Goal: Register for event/course

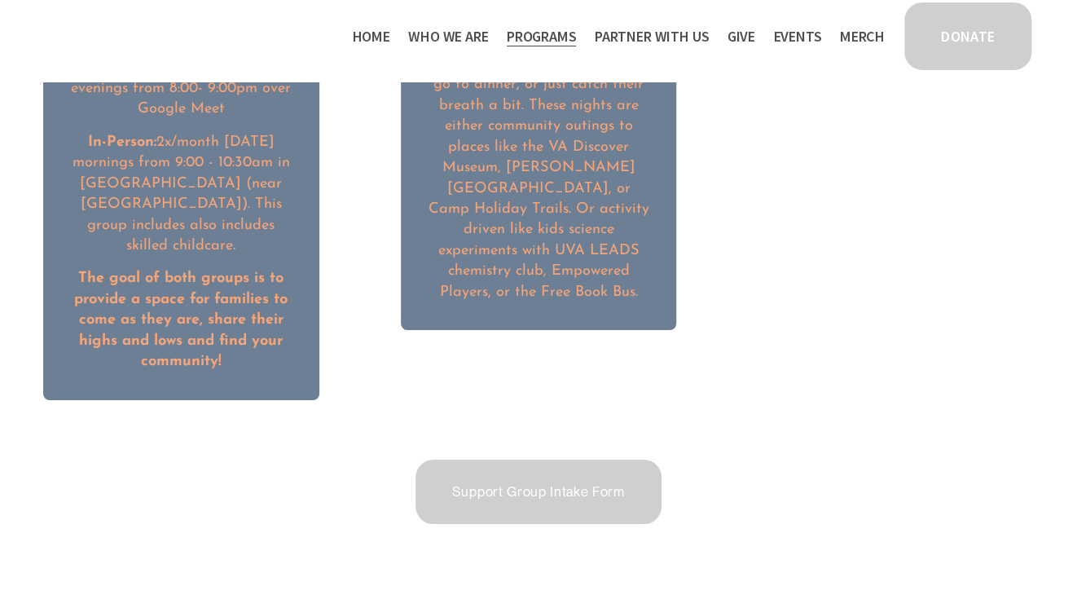
scroll to position [2442, 0]
click at [500, 468] on link "Support Group Intake Form" at bounding box center [538, 490] width 251 height 69
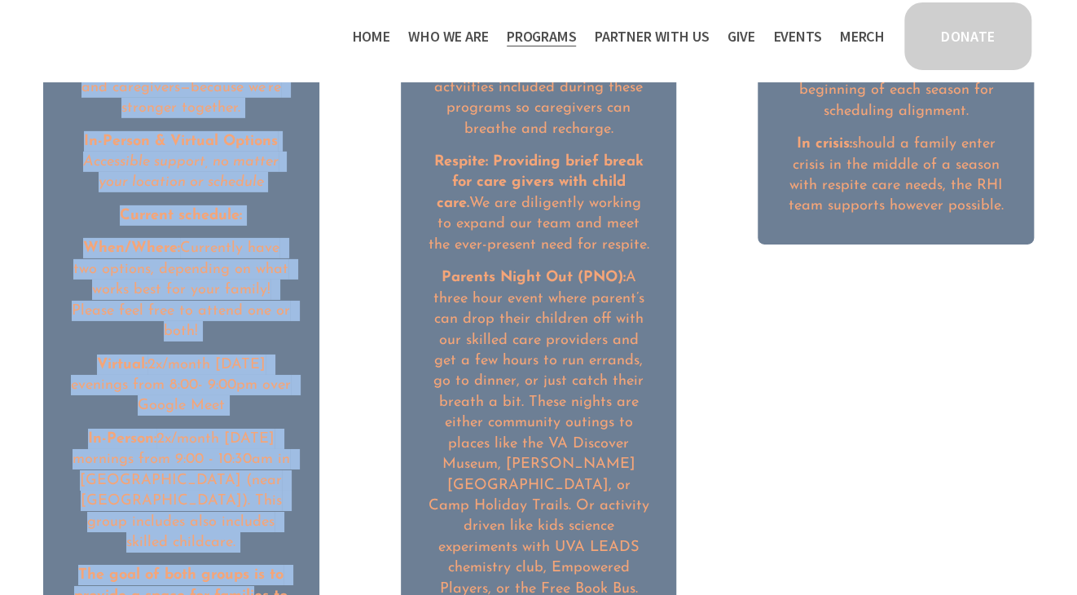
scroll to position [2239, 0]
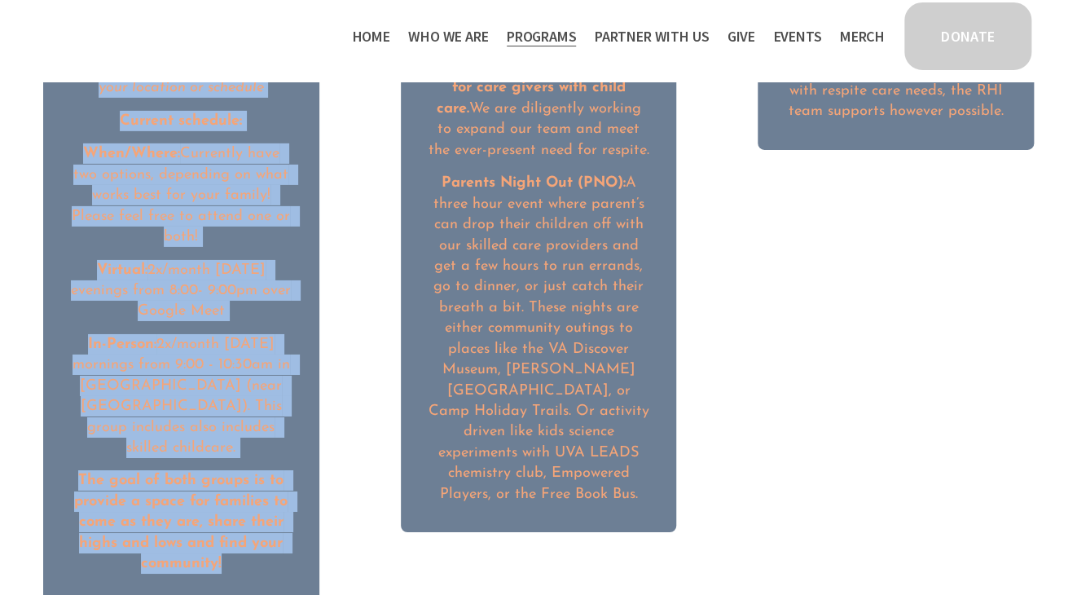
drag, startPoint x: 117, startPoint y: 161, endPoint x: 250, endPoint y: 548, distance: 408.7
click at [250, 548] on div "Inclusive Support Groups Peer-led, community-based support groups for [PERSON_N…" at bounding box center [181, 187] width 221 height 774
copy div "Inclusive Support Groups Peer-led, community-based support groups for [PERSON_N…"
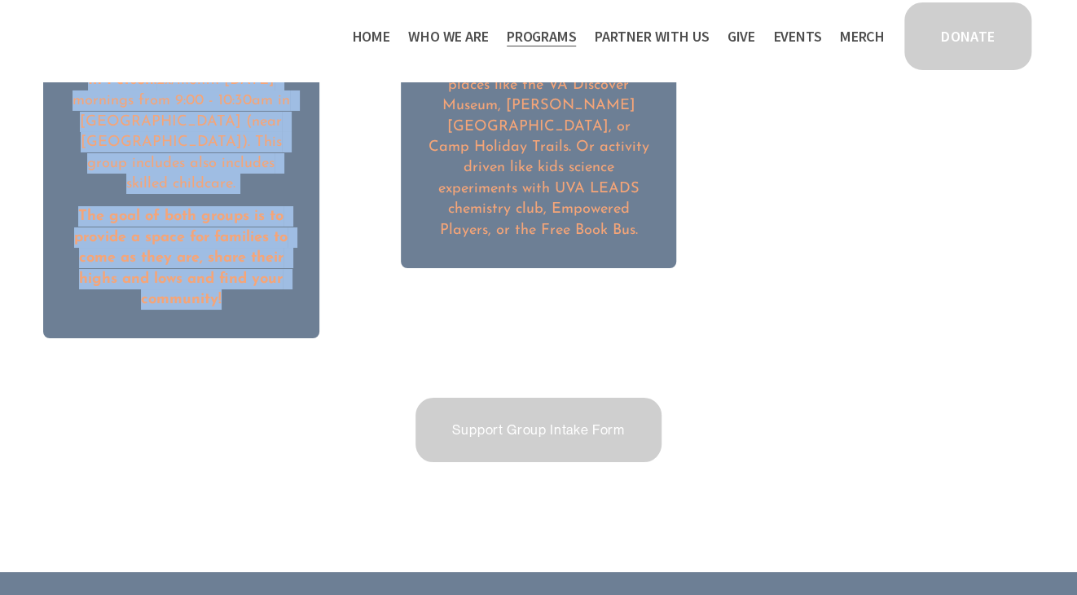
scroll to position [2527, 0]
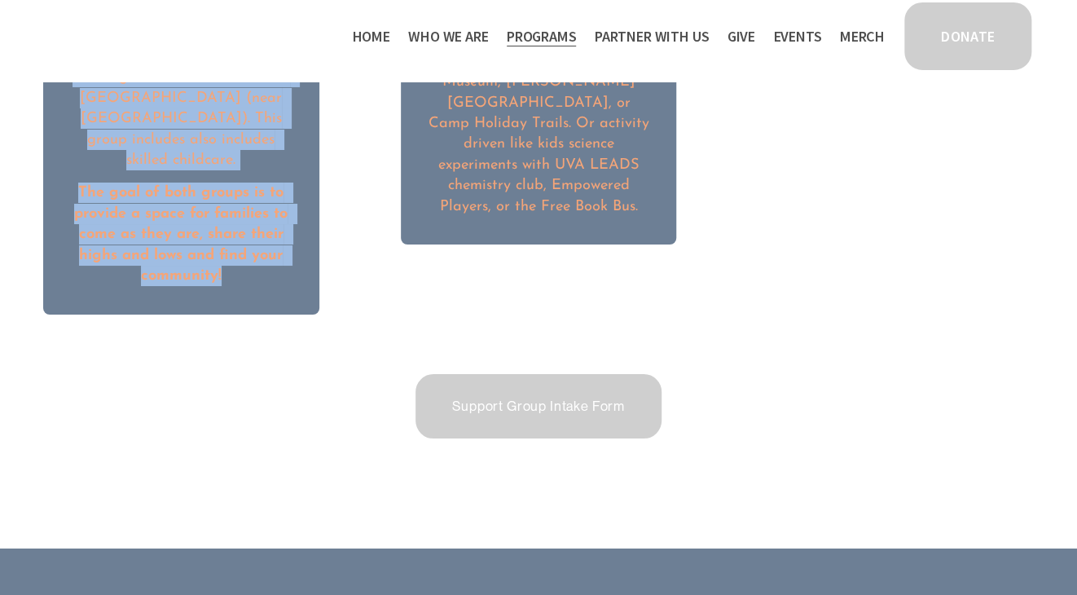
click at [495, 412] on link "Support Group Intake Form" at bounding box center [538, 406] width 251 height 69
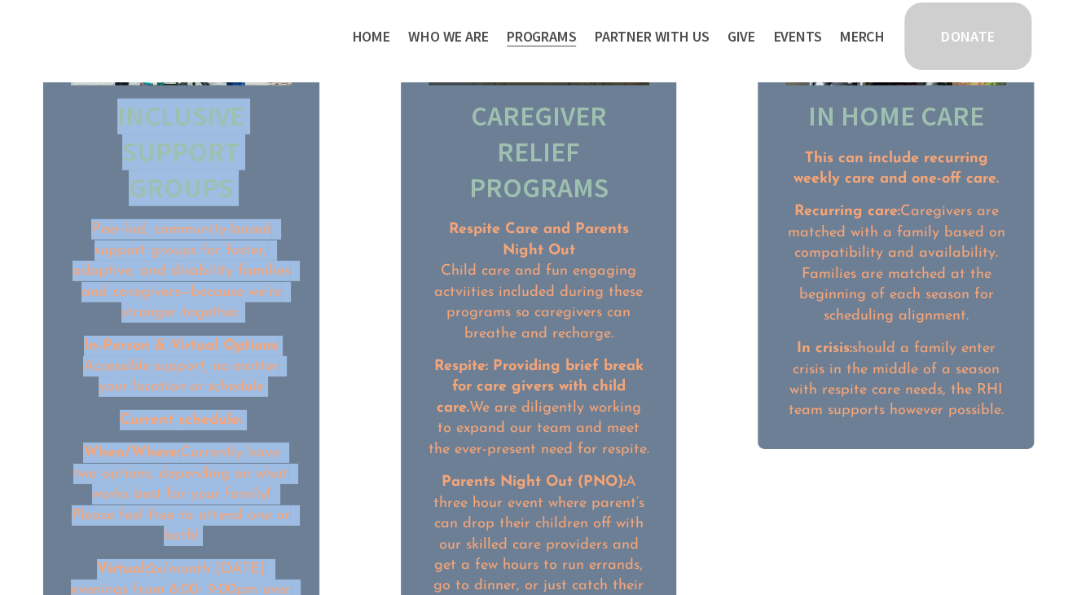
scroll to position [1904, 0]
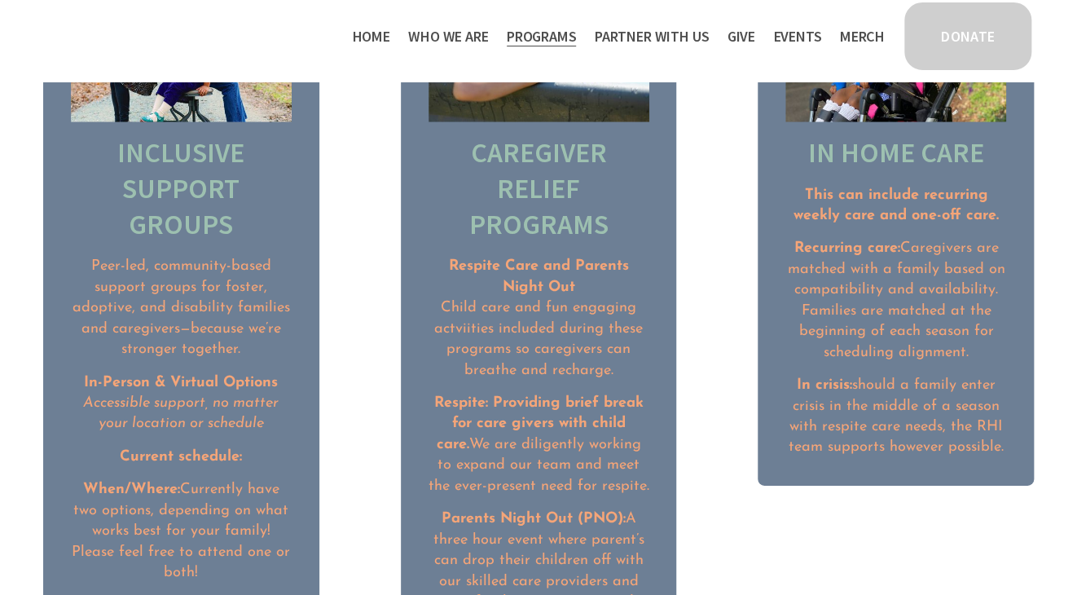
click at [702, 325] on ul "Inclusive Support Groups Peer-led, community-based support groups for [PERSON_N…" at bounding box center [538, 432] width 1077 height 1009
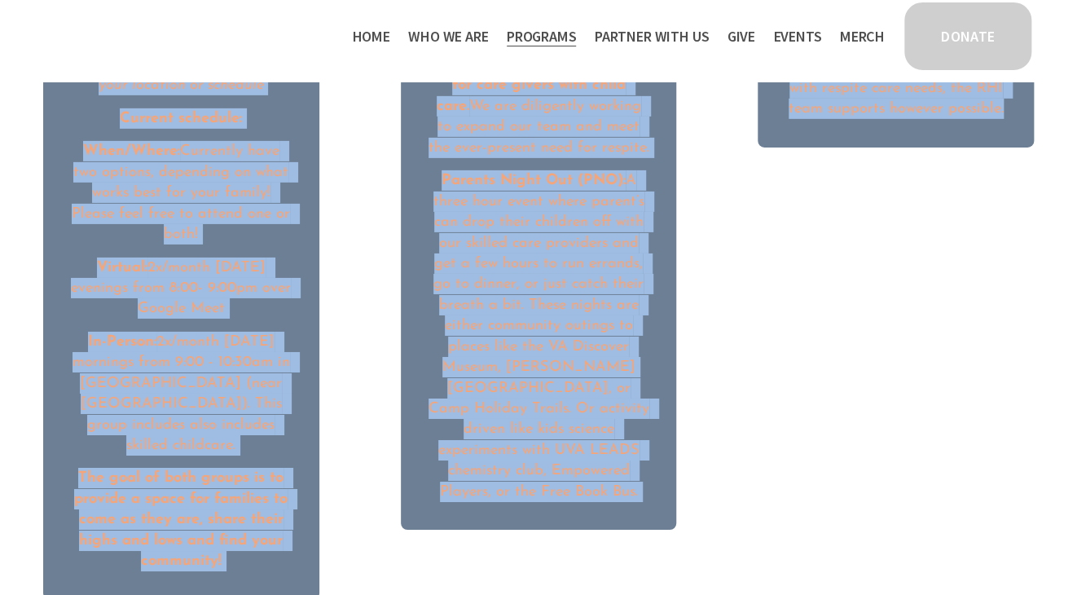
scroll to position [2248, 0]
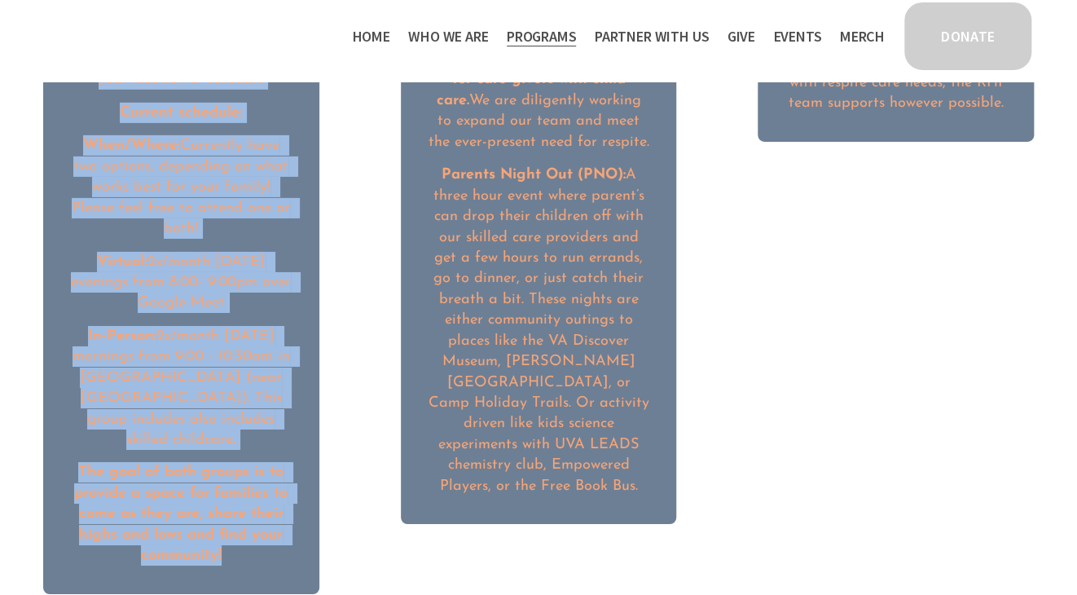
drag, startPoint x: 91, startPoint y: 290, endPoint x: 262, endPoint y: 527, distance: 292.0
click at [262, 527] on div "Peer-led, community-based support groups for [PERSON_NAME], adoptive, and disab…" at bounding box center [181, 239] width 221 height 654
copy div "Peer-led, community-based support groups for [PERSON_NAME], adoptive, and disab…"
